Goal: Find specific page/section: Find specific page/section

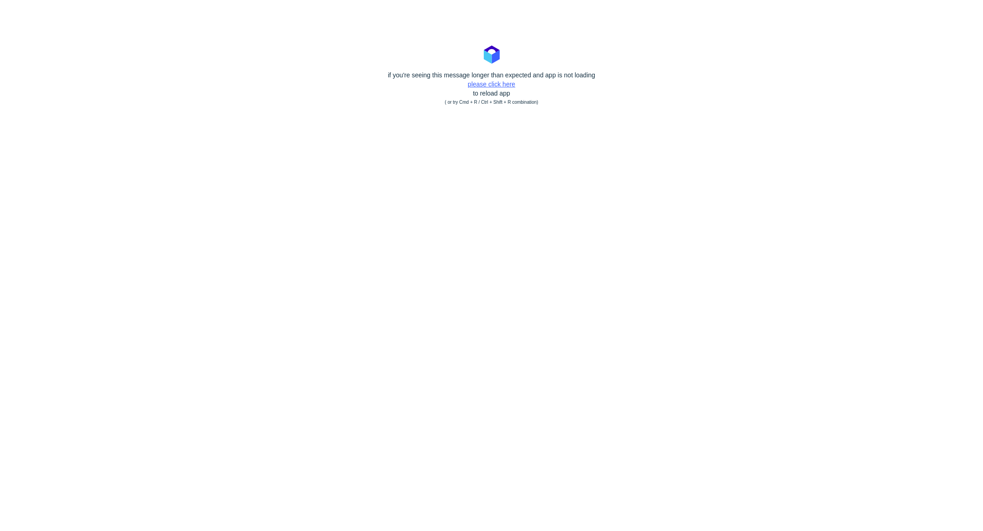
click at [491, 85] on link "please click here" at bounding box center [491, 84] width 47 height 7
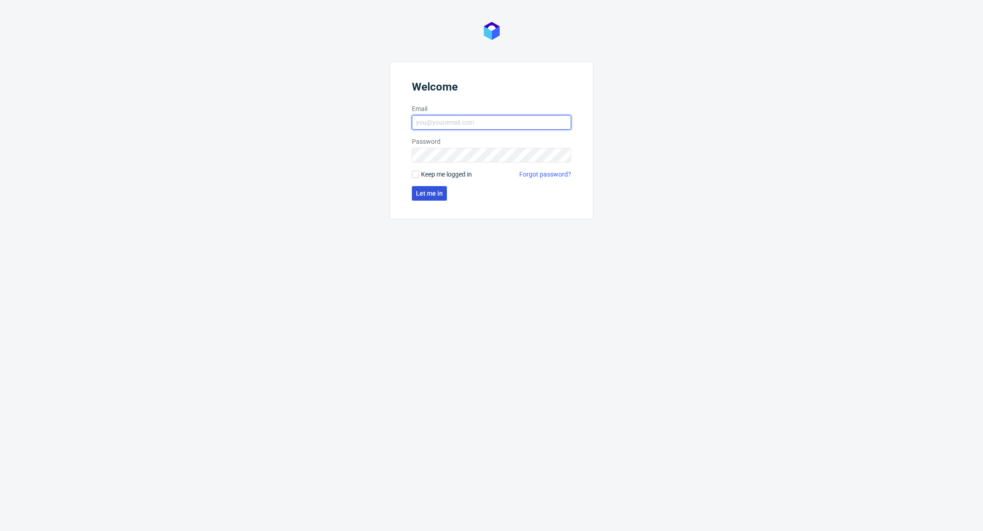
type input "antonina.plotek@packhelp.com"
click at [437, 193] on span "Let me in" at bounding box center [429, 193] width 27 height 6
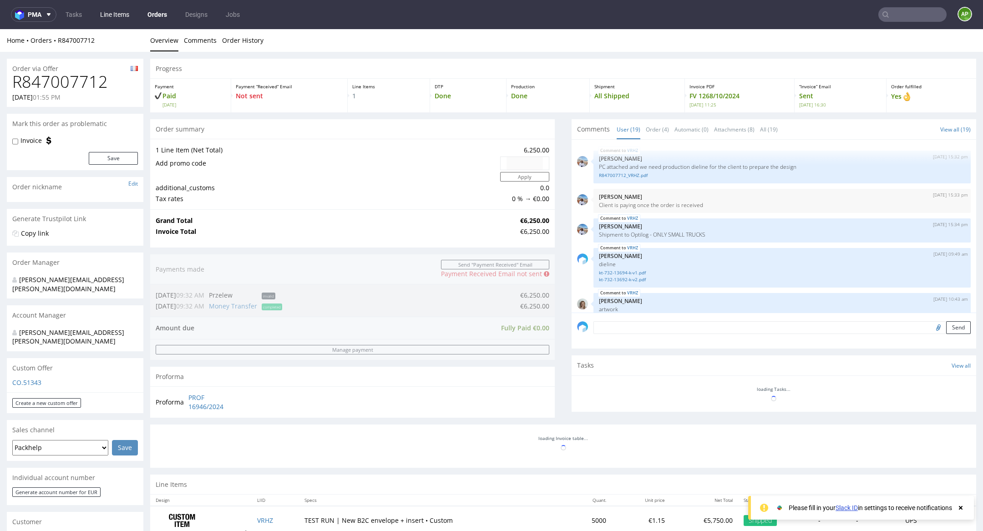
click at [118, 15] on link "Line Items" at bounding box center [115, 14] width 40 height 15
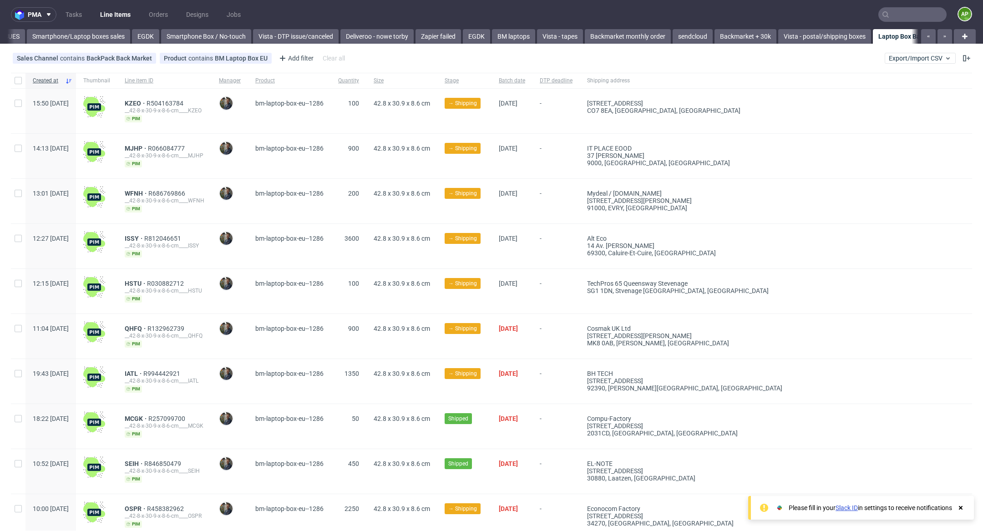
scroll to position [0, 530]
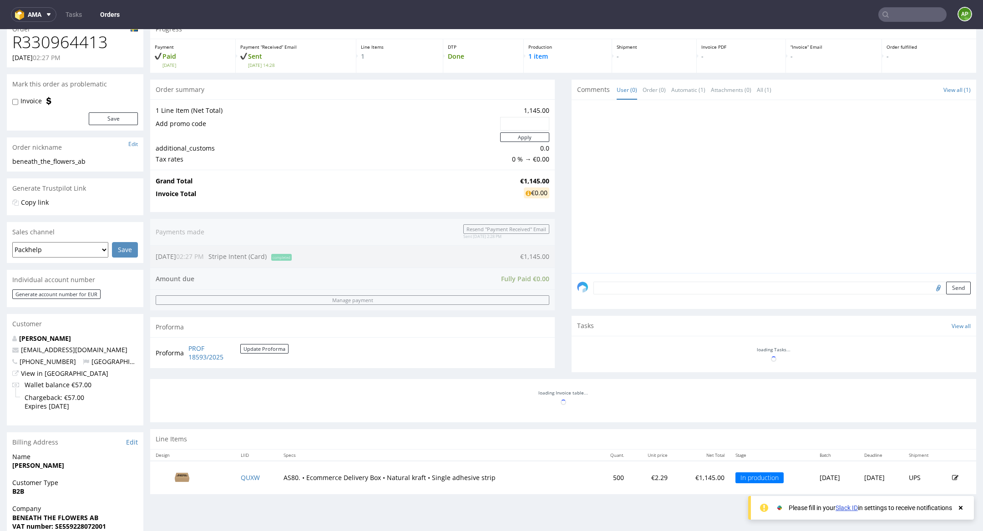
scroll to position [85, 0]
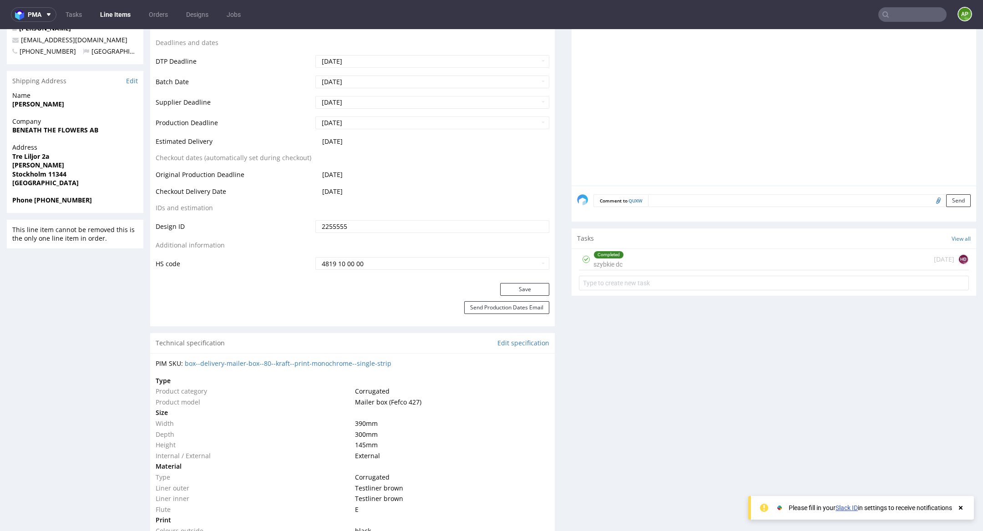
scroll to position [521, 0]
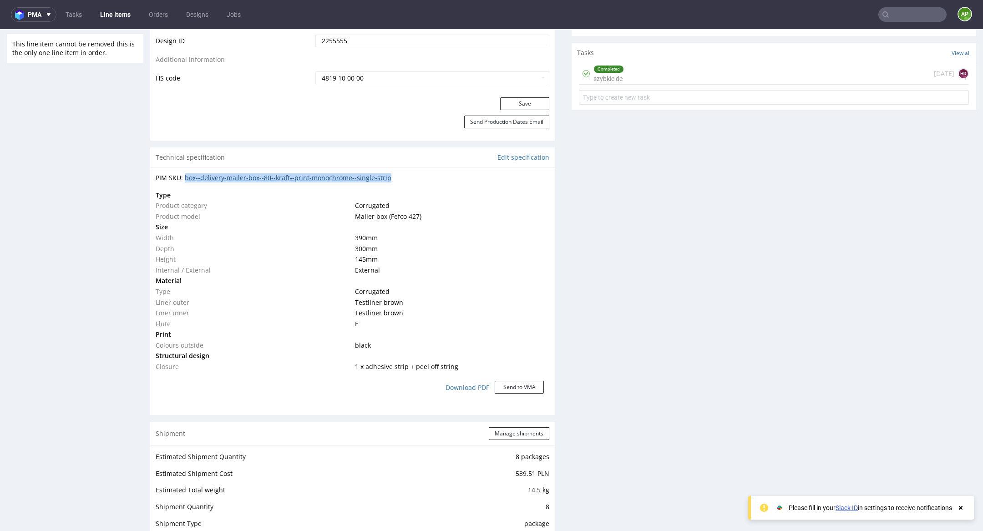
drag, startPoint x: 403, startPoint y: 177, endPoint x: 185, endPoint y: 177, distance: 218.1
click at [185, 177] on div "PIM SKU: box--delivery-mailer-box--80--kraft--print-monochrome--single-strip" at bounding box center [353, 177] width 394 height 9
copy link "box--delivery-mailer-box--80--kraft--print-monochrome--single-strip"
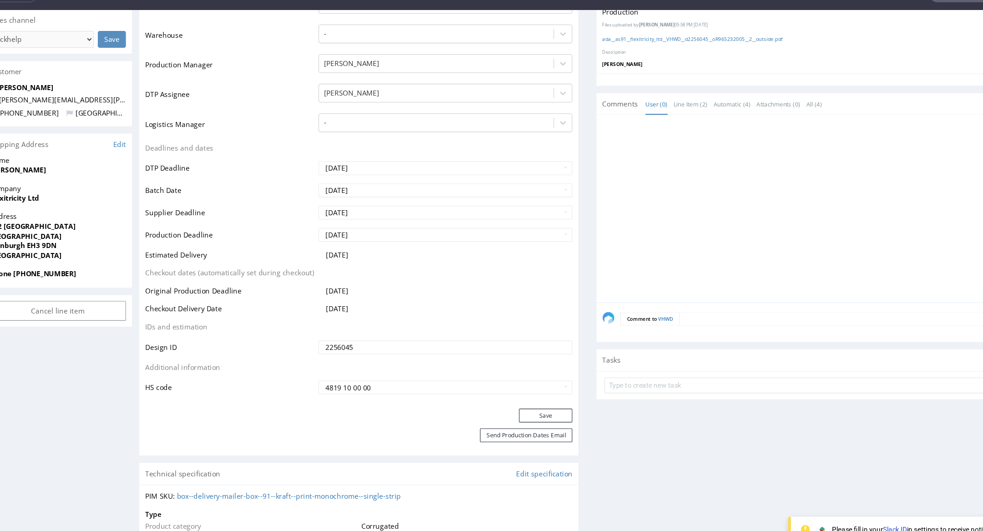
scroll to position [246, 0]
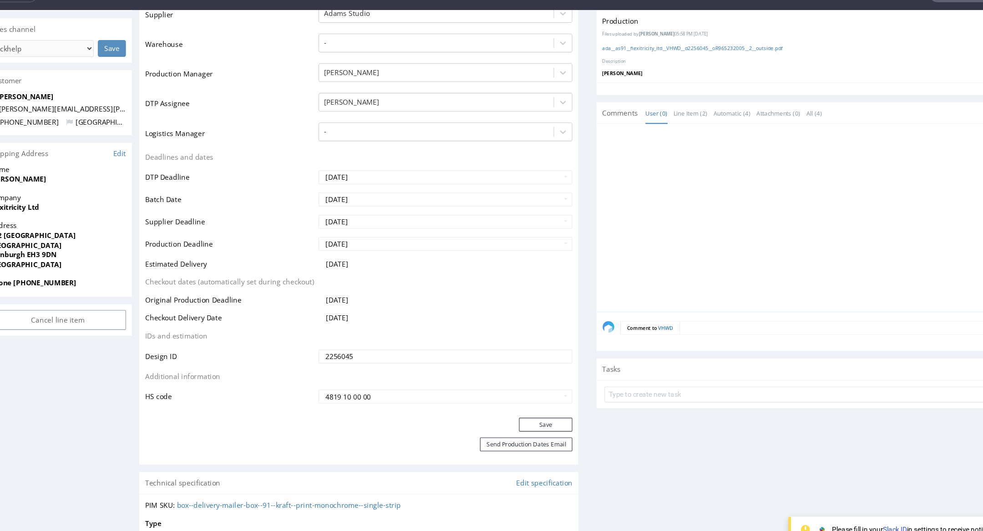
click at [281, 148] on td "Deadlines and dates" at bounding box center [211, 148] width 158 height 17
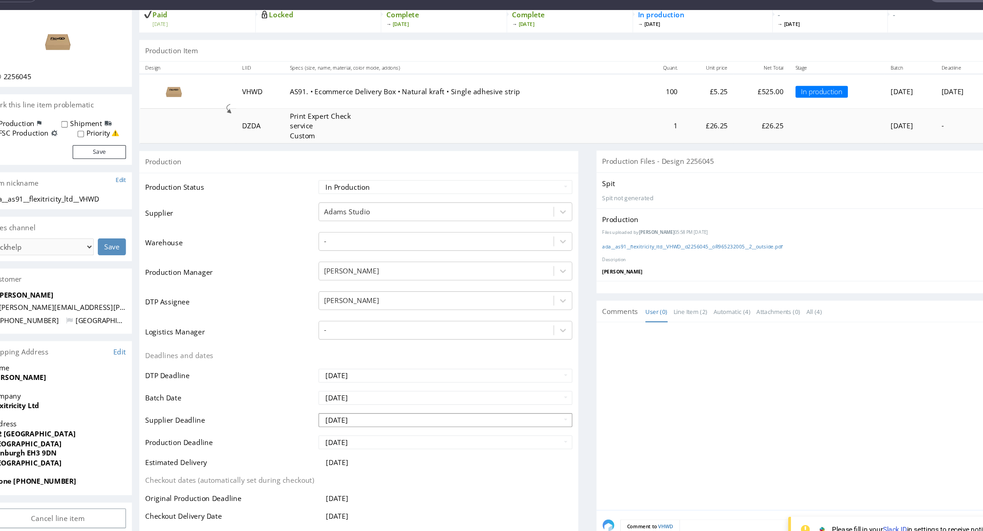
scroll to position [0, 0]
